Goal: Obtain resource: Obtain resource

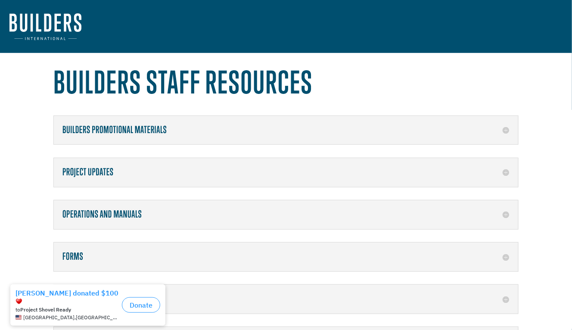
click at [93, 263] on div "Forms Project Funds Disbursement Request Video Request Form" at bounding box center [285, 256] width 465 height 29
click at [69, 258] on h5 "Forms" at bounding box center [285, 256] width 447 height 11
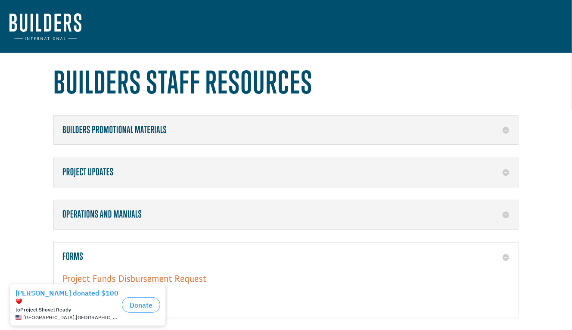
click at [106, 278] on link "Project Funds Disbursement Request" at bounding box center [134, 281] width 144 height 16
